Goal: Register for event/course

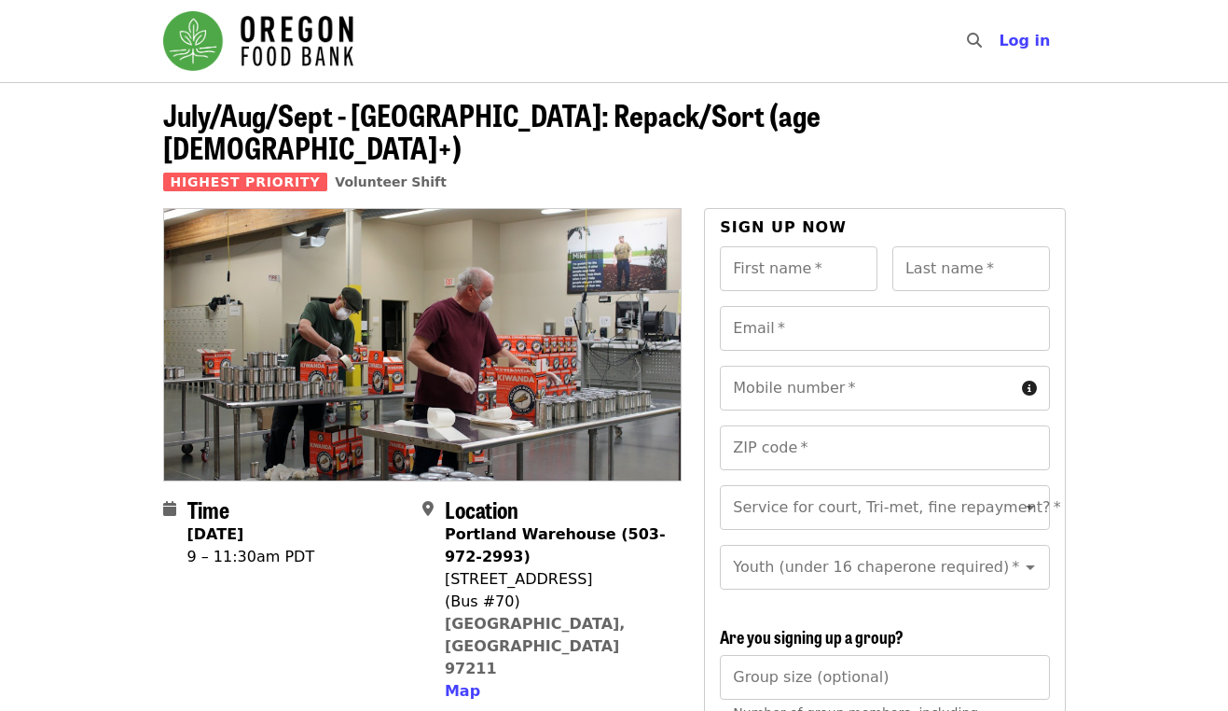
click at [295, 59] on img "Main navigation" at bounding box center [258, 41] width 190 height 60
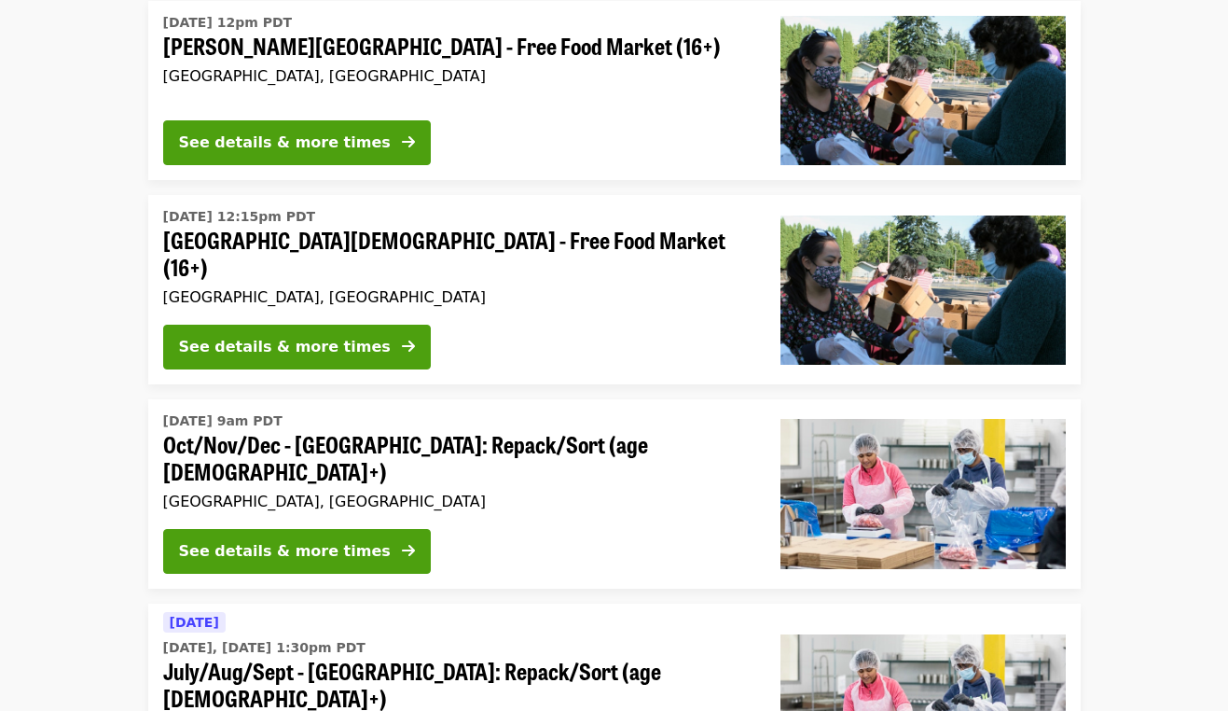
scroll to position [5852, 0]
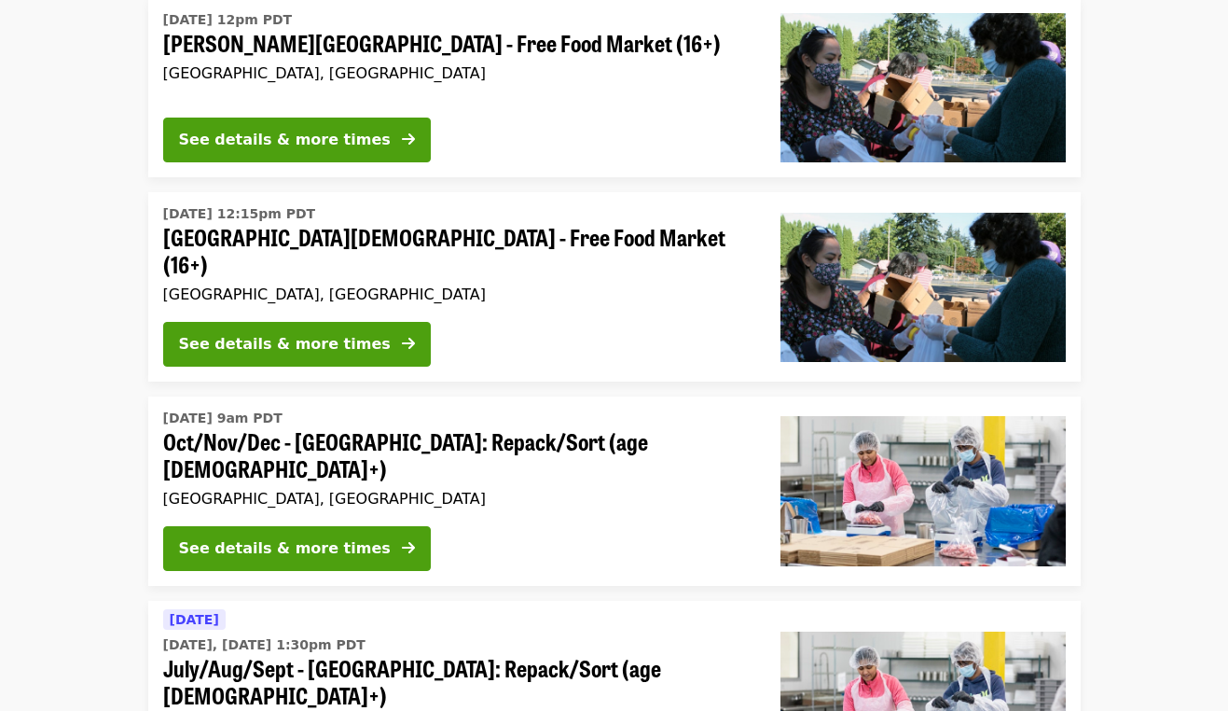
click at [409, 655] on span "July/Aug/Sept - [GEOGRAPHIC_DATA]: Repack/Sort (age [DEMOGRAPHIC_DATA]+)" at bounding box center [457, 682] width 588 height 54
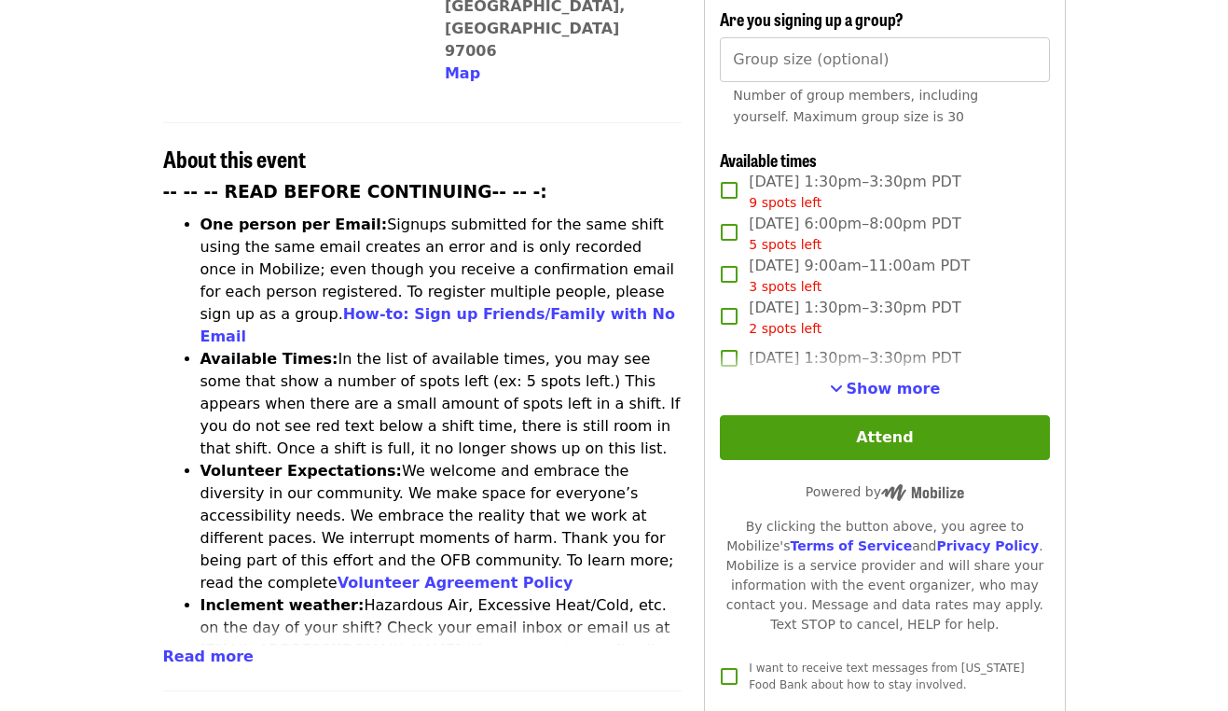
scroll to position [602, 0]
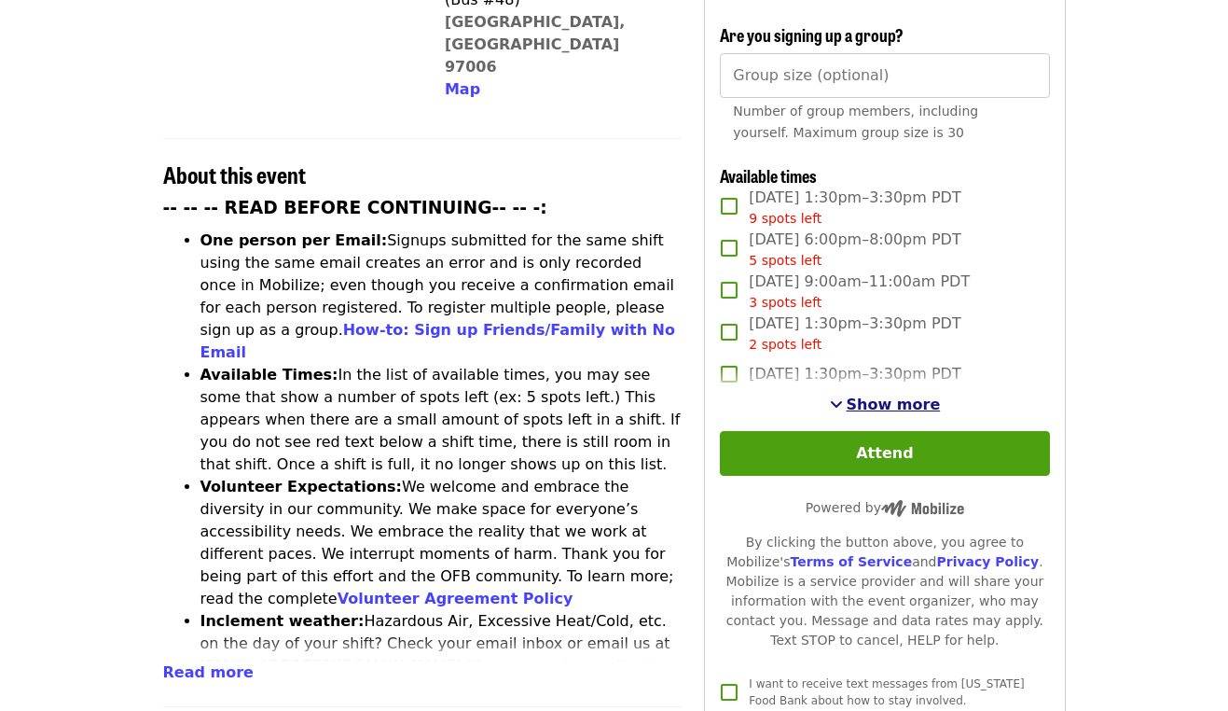
click at [886, 396] on span "Show more" at bounding box center [894, 405] width 94 height 18
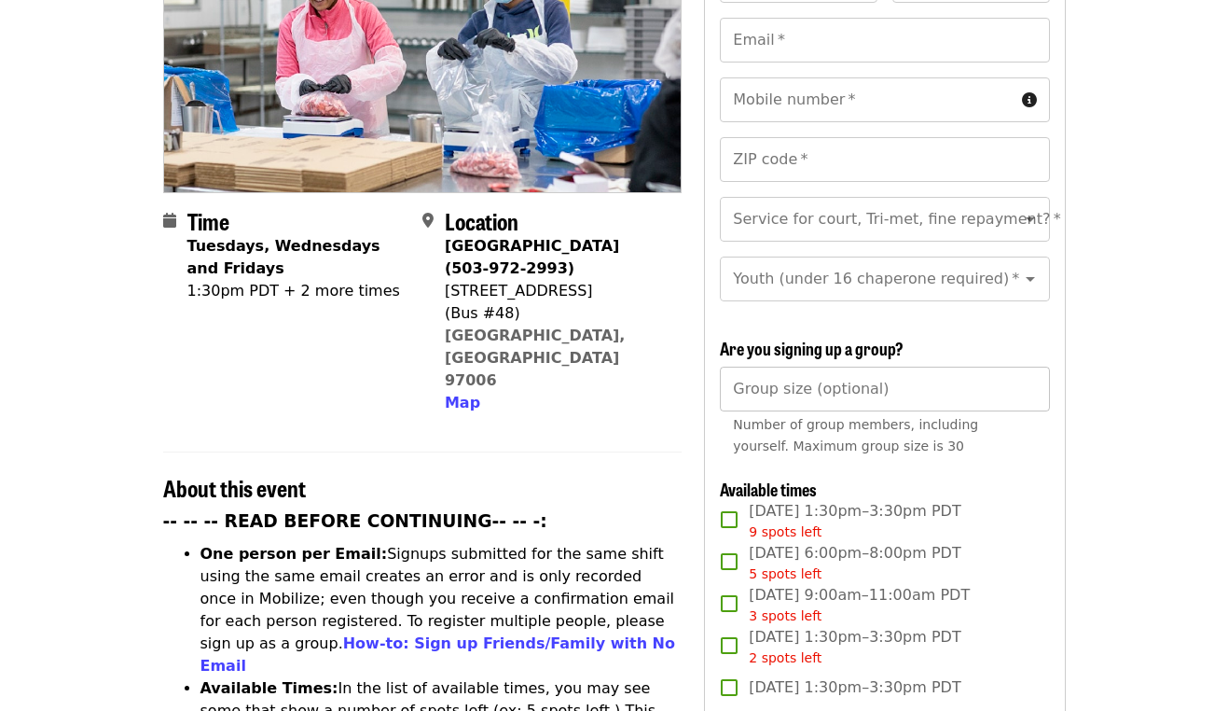
scroll to position [597, 0]
